Goal: Task Accomplishment & Management: Use online tool/utility

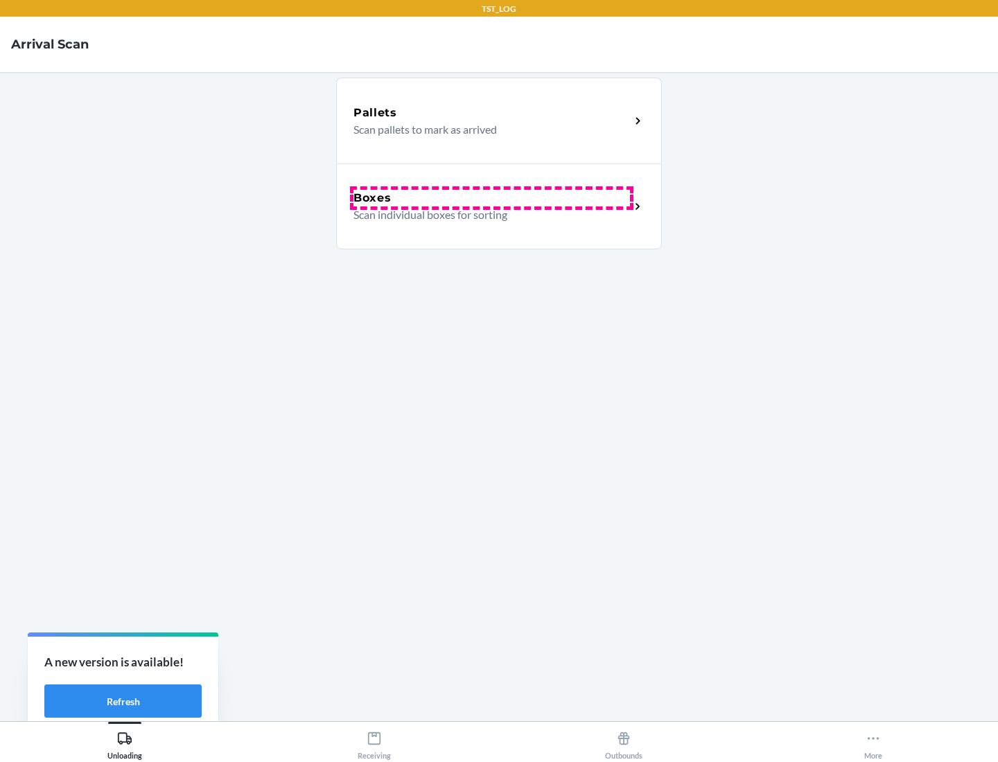
click at [491, 198] on div "Boxes" at bounding box center [491, 198] width 276 height 17
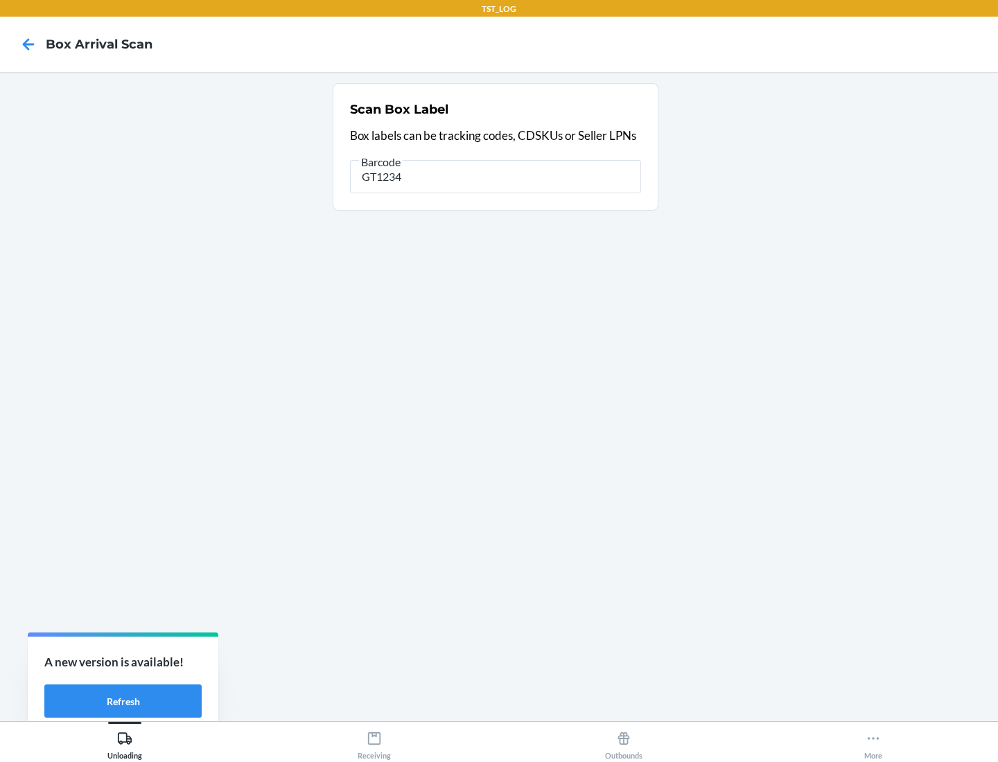
type input "GT1234"
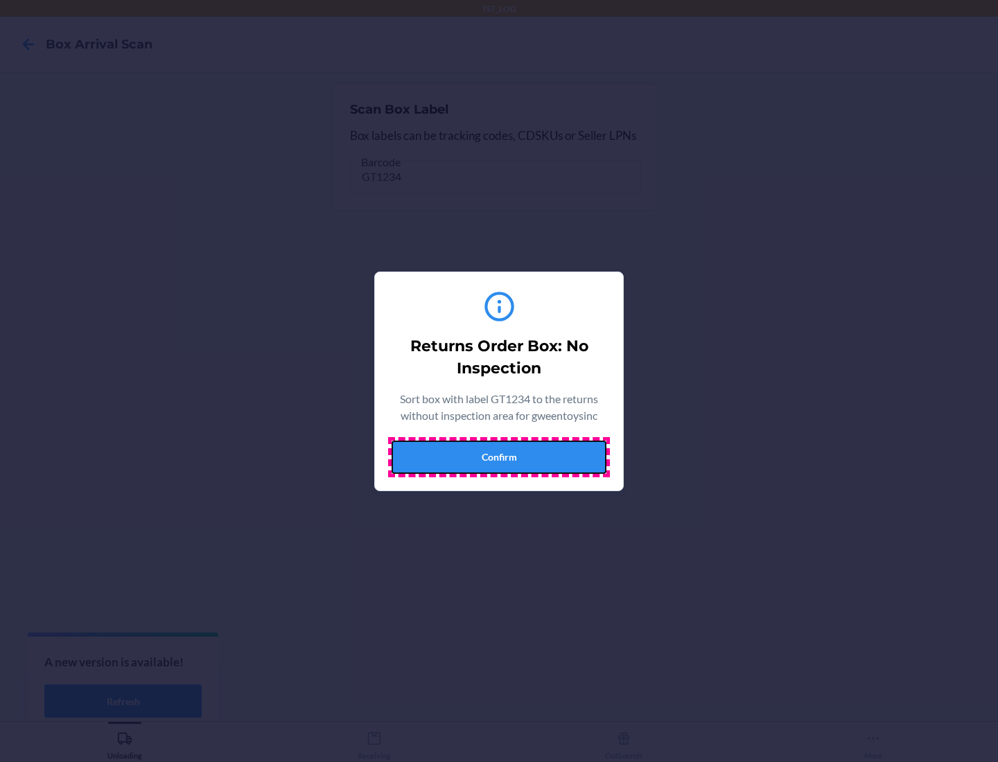
click at [499, 457] on button "Confirm" at bounding box center [498, 457] width 215 height 33
